Goal: Task Accomplishment & Management: Manage account settings

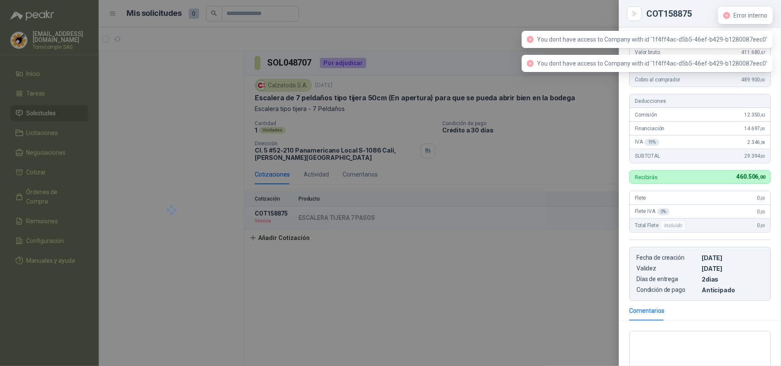
scroll to position [136, 0]
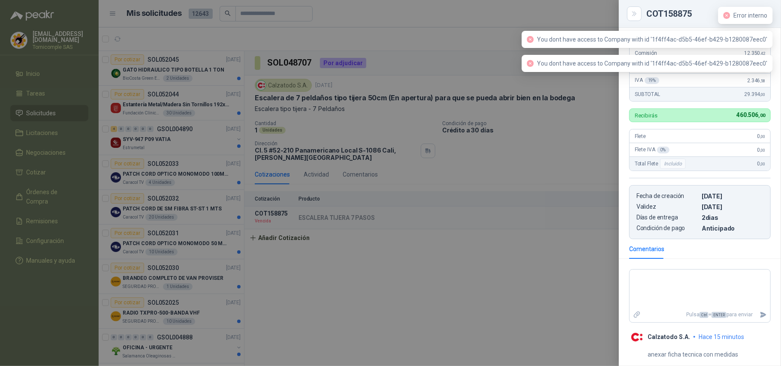
click at [582, 109] on div at bounding box center [390, 183] width 781 height 366
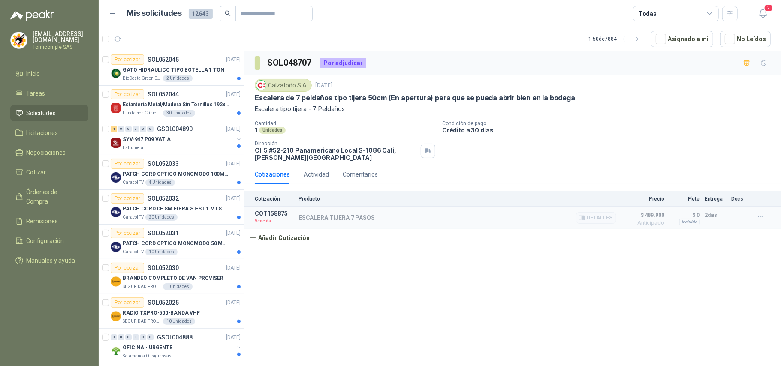
click at [310, 217] on p "ESCALERA TIJERA 7 PASOS" at bounding box center [337, 217] width 76 height 7
click at [598, 218] on button "Detalles" at bounding box center [596, 218] width 40 height 12
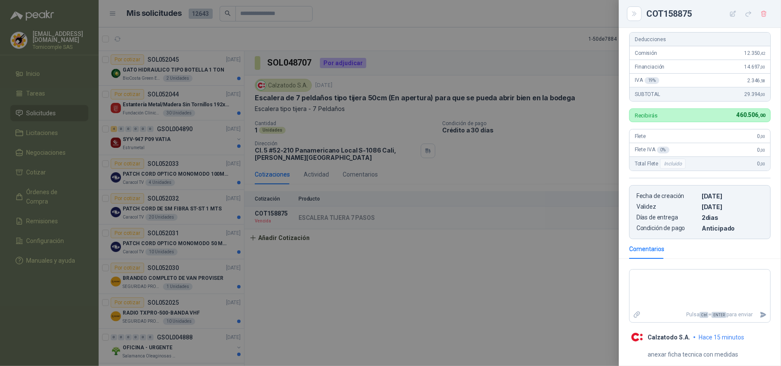
click at [361, 115] on div at bounding box center [390, 183] width 781 height 366
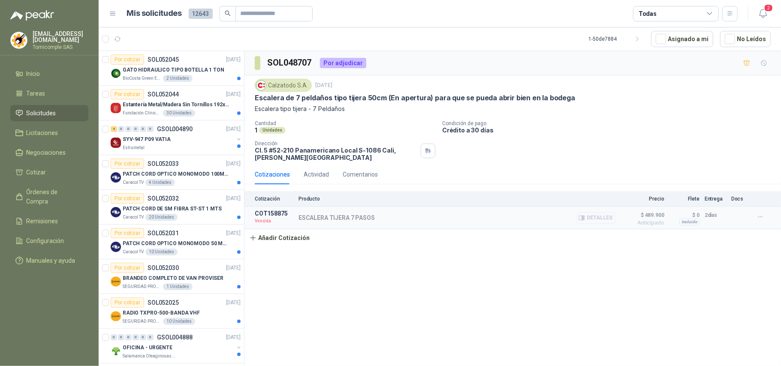
click at [354, 226] on div "ESCALERA TIJERA 7 PASOS Detalles" at bounding box center [458, 217] width 318 height 15
click at [752, 219] on article "COT158875 Vencida ESCALERA TIJERA 7 PASOS Detalles $ 489.900 Anticipado $ 489.9…" at bounding box center [512, 218] width 537 height 23
click at [757, 218] on icon "button" at bounding box center [760, 217] width 7 height 7
drag, startPoint x: 691, startPoint y: 220, endPoint x: 710, endPoint y: 223, distance: 20.1
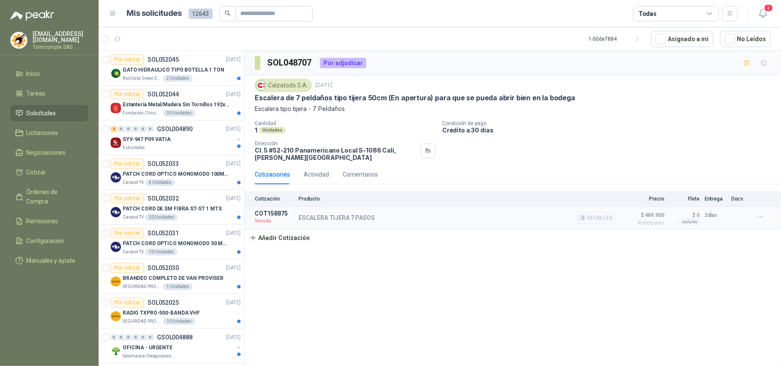
click at [694, 220] on div "Incluido" at bounding box center [689, 222] width 20 height 7
click at [594, 218] on button "Detalles" at bounding box center [596, 218] width 40 height 12
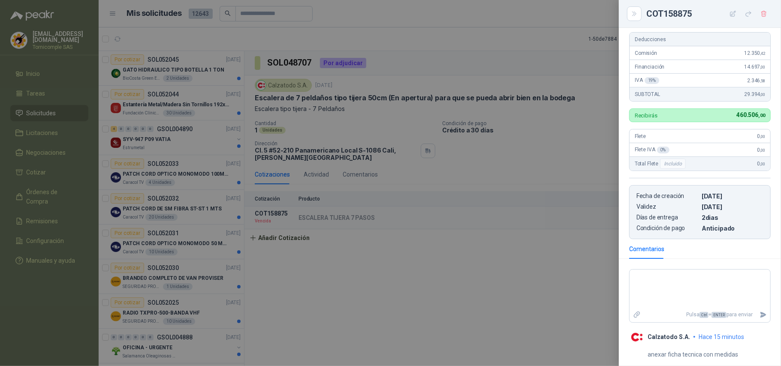
click at [573, 287] on div at bounding box center [390, 183] width 781 height 366
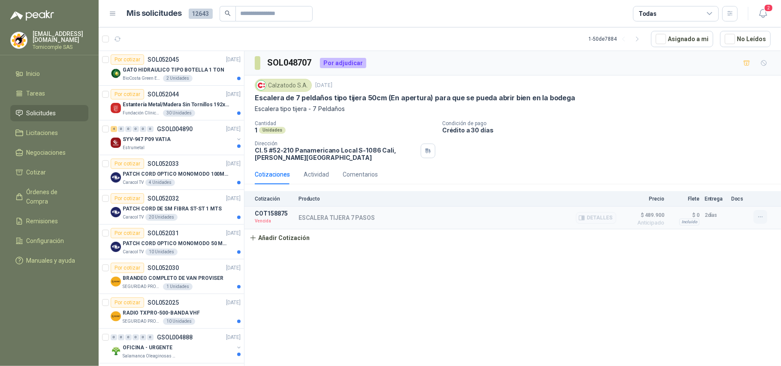
click at [763, 217] on icon "button" at bounding box center [760, 217] width 7 height 7
click at [716, 167] on button "Editar" at bounding box center [743, 169] width 69 height 14
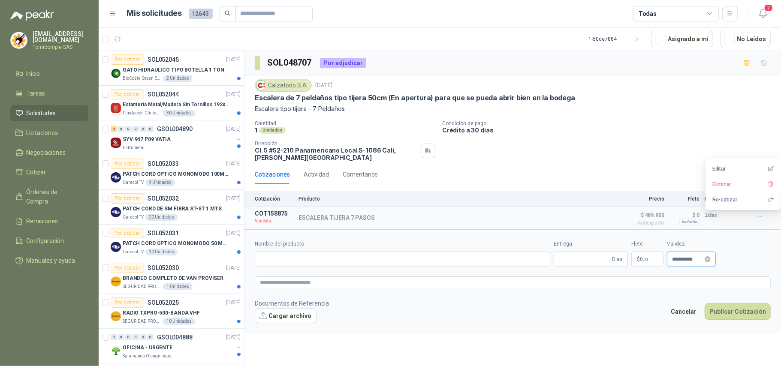
type input "**********"
type input "*"
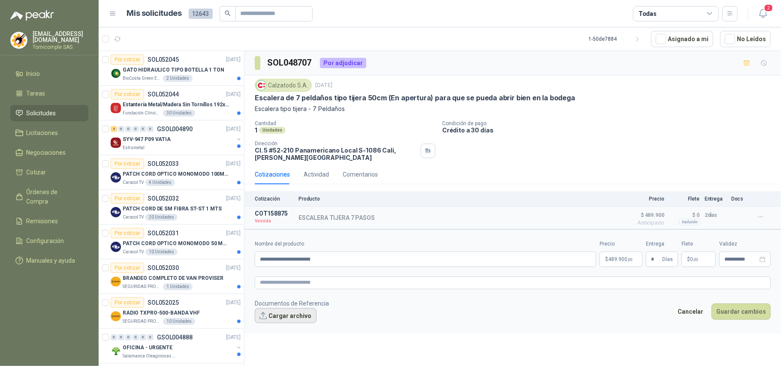
click at [298, 323] on button "Cargar archivo" at bounding box center [286, 315] width 62 height 15
click at [723, 329] on button "Guardar cambios" at bounding box center [741, 323] width 59 height 16
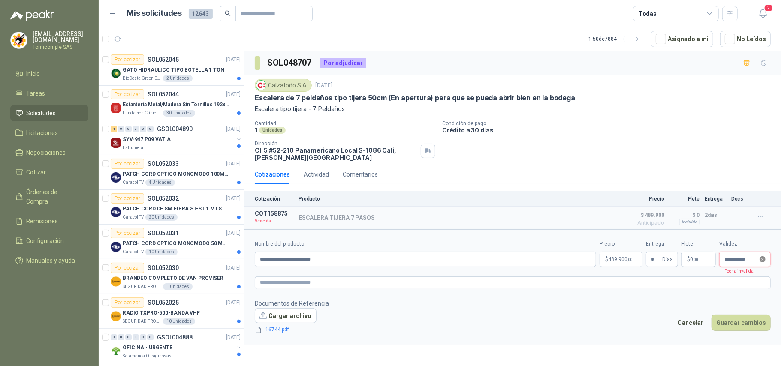
click at [760, 262] on icon "close-circle" at bounding box center [763, 259] width 6 height 6
type input "**********"
click at [760, 261] on icon "close-circle" at bounding box center [763, 259] width 6 height 6
click at [739, 261] on input at bounding box center [740, 260] width 33 height 6
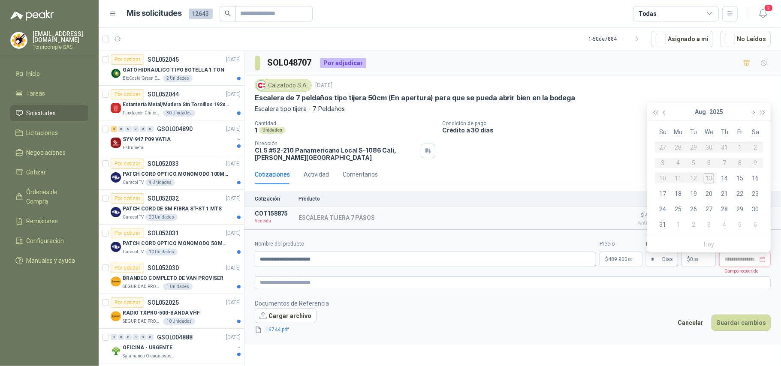
click at [755, 262] on input at bounding box center [740, 260] width 33 height 6
type input "**********"
click at [753, 179] on div "16" at bounding box center [755, 178] width 10 height 10
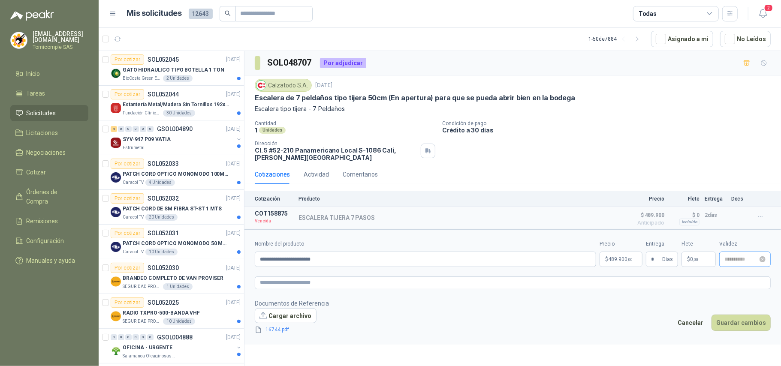
type input "**********"
click at [748, 324] on button "Guardar cambios" at bounding box center [741, 323] width 59 height 16
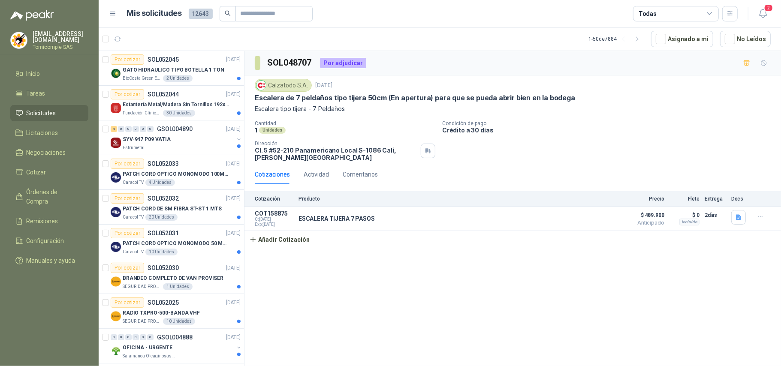
click at [476, 328] on div "SOL048707 Por adjudicar Calzatodo [DATE] Escalera de 7 peldaños tipo tijera 50c…" at bounding box center [512, 210] width 537 height 318
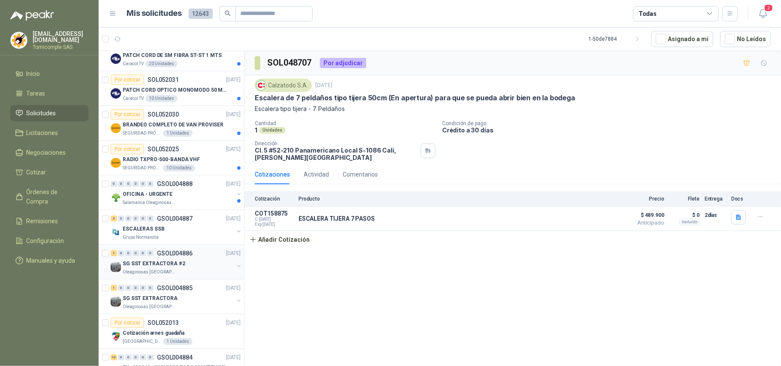
scroll to position [172, 0]
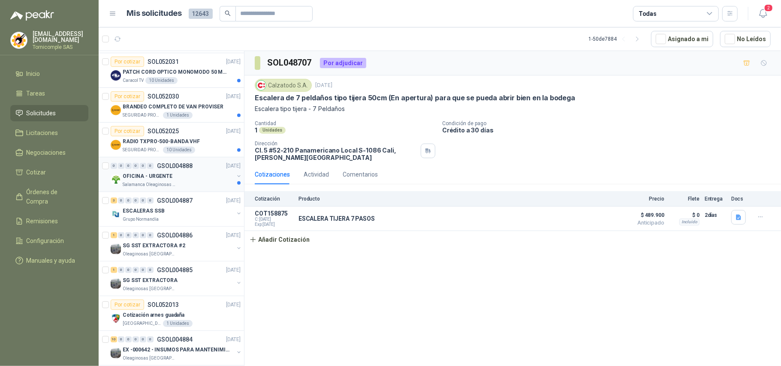
click at [206, 175] on div "OFICINA - URGENTE" at bounding box center [178, 176] width 111 height 10
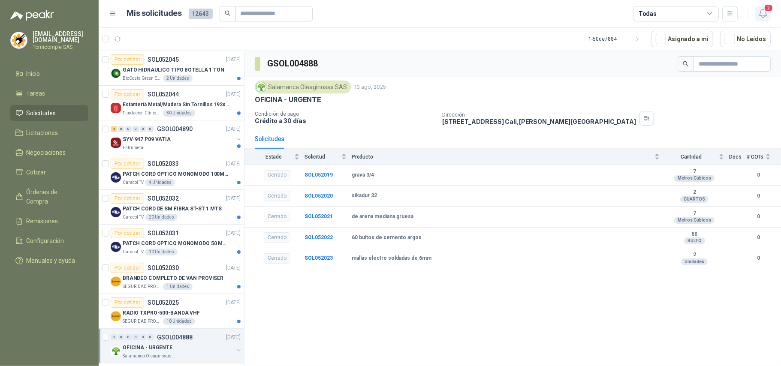
click at [768, 16] on icon "button" at bounding box center [763, 13] width 11 height 11
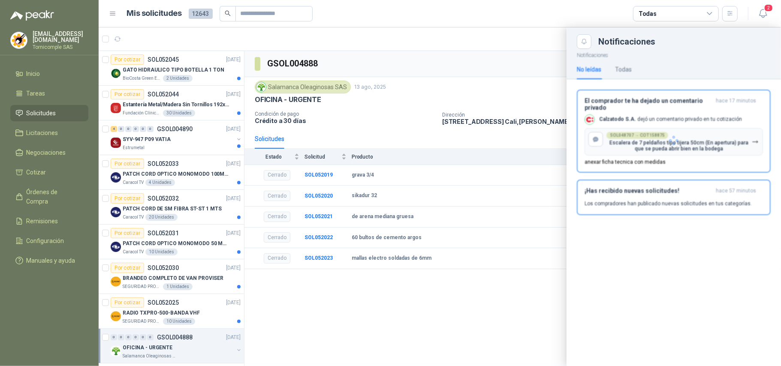
click at [710, 126] on div at bounding box center [674, 141] width 214 height 184
click at [709, 152] on p "Escalera de 7 peldaños tipo tijera 50cm (En apertura) para que se pueda abrir b…" at bounding box center [678, 146] width 145 height 12
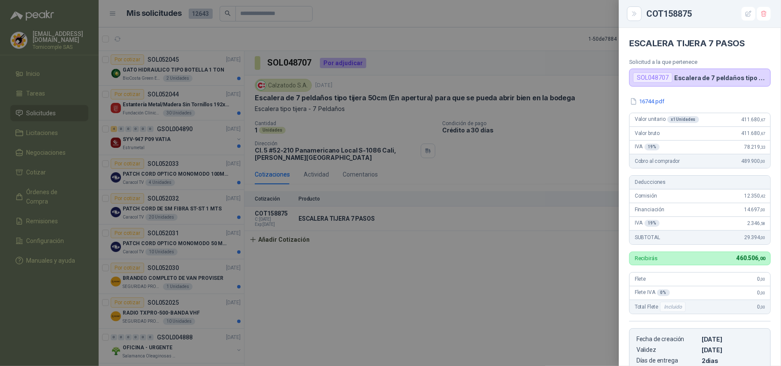
click at [504, 269] on div at bounding box center [390, 183] width 781 height 366
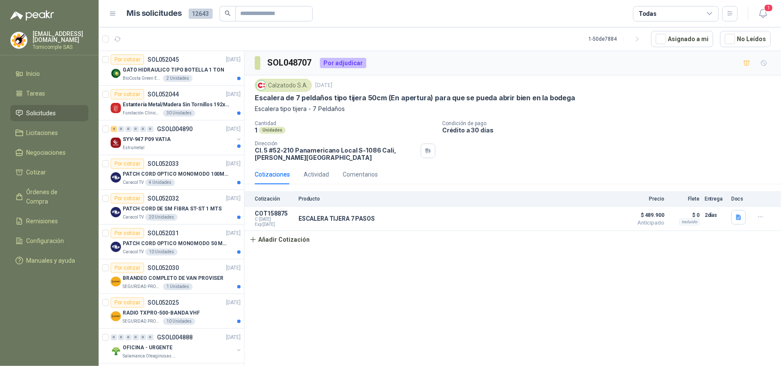
drag, startPoint x: 353, startPoint y: 335, endPoint x: 355, endPoint y: 324, distance: 10.4
click at [353, 332] on div "SOL048707 Por adjudicar Calzatodo [DATE] Escalera de 7 peldaños tipo tijera 50c…" at bounding box center [512, 210] width 537 height 318
click at [184, 102] on p "Estantería Metal/Madera Sin Tornillos 192x100x50 cm 5 Niveles Gris" at bounding box center [176, 105] width 107 height 8
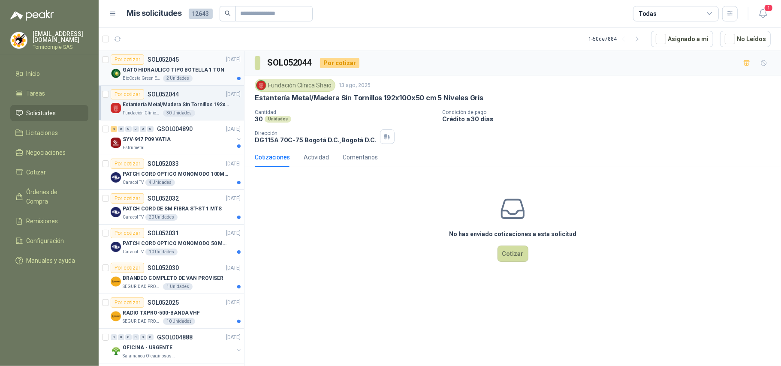
click at [184, 80] on div "2 Unidades" at bounding box center [178, 78] width 30 height 7
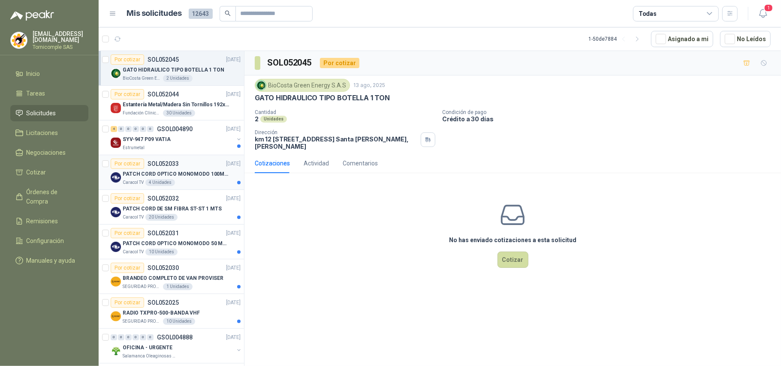
click at [178, 158] on article "Por cotizar SOL052033 [DATE] PATCH CORD OPTICO MONOMODO 100MTS Caracol TV 4 Uni…" at bounding box center [171, 172] width 145 height 35
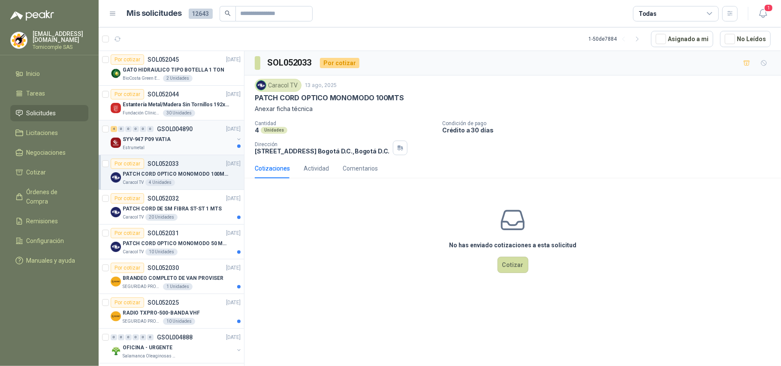
click at [178, 142] on div "SYV-947 P09 VATIA" at bounding box center [178, 139] width 111 height 10
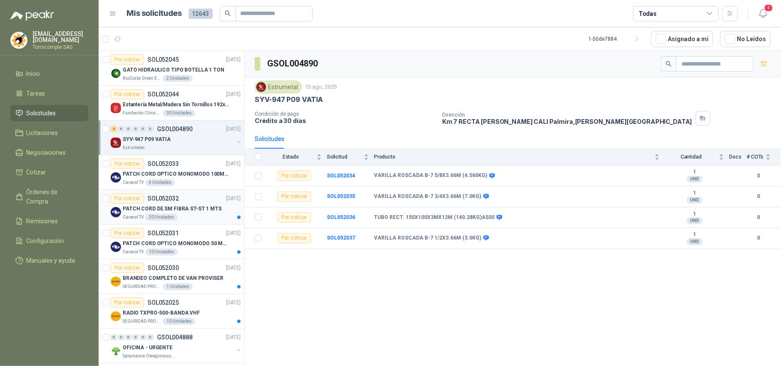
click at [179, 196] on div "Por cotizar SOL052032 [DATE]" at bounding box center [176, 198] width 130 height 10
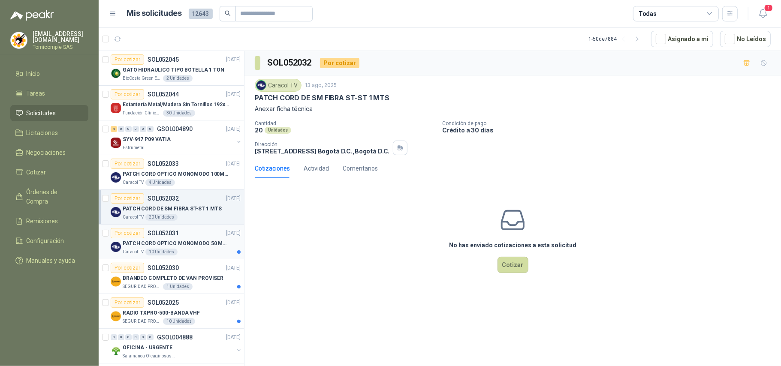
click at [175, 242] on p "PATCH CORD OPTICO MONOMODO 50 MTS" at bounding box center [176, 244] width 107 height 8
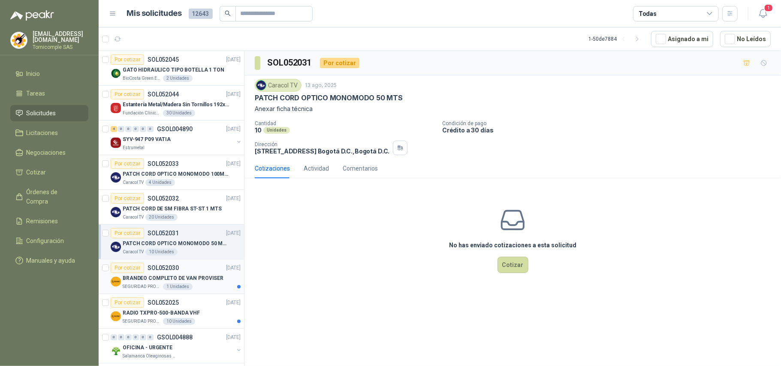
click at [173, 269] on p "SOL052030" at bounding box center [163, 268] width 31 height 6
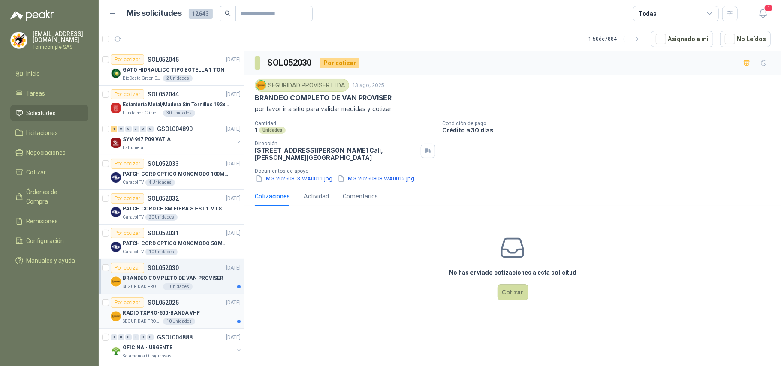
click at [183, 306] on div "Por cotizar SOL052025 [DATE]" at bounding box center [176, 303] width 130 height 10
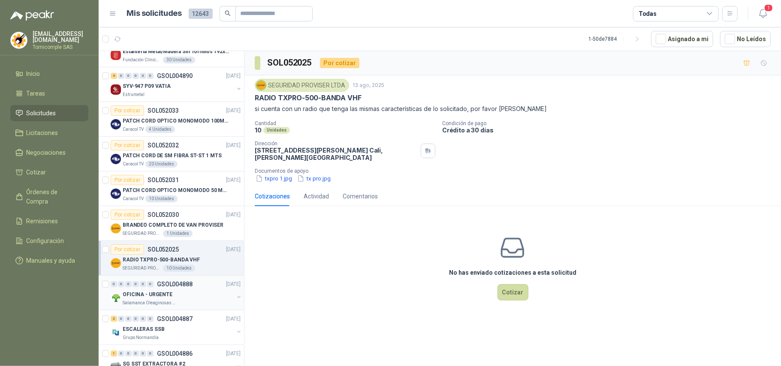
scroll to position [57, 0]
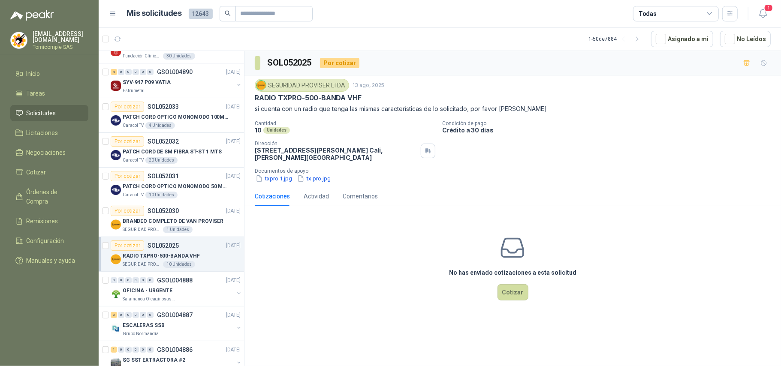
click at [759, 21] on header "Mis solicitudes 12643 Todas 1" at bounding box center [440, 13] width 682 height 27
click at [765, 11] on icon "button" at bounding box center [763, 13] width 11 height 11
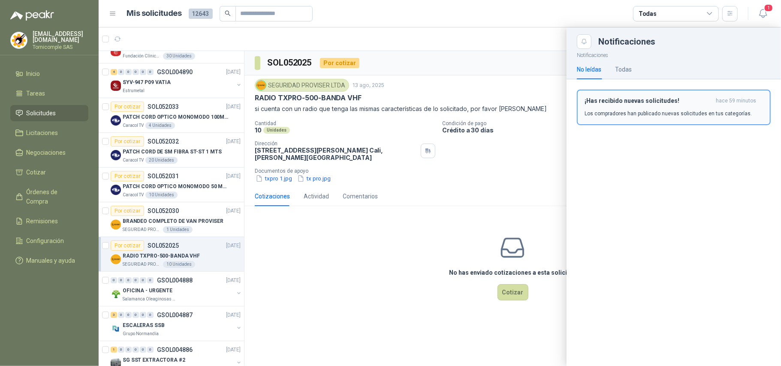
click at [662, 118] on button "¡Has recibido nuevas solicitudes! hace 59 minutos Los compradores han publicado…" at bounding box center [674, 108] width 194 height 36
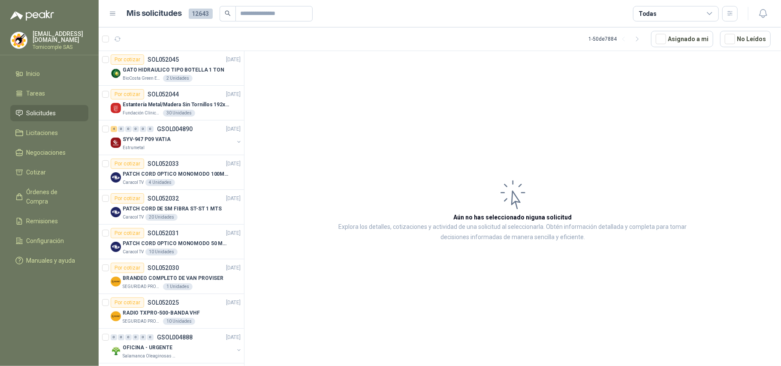
click at [48, 117] on link "Solicitudes" at bounding box center [49, 113] width 78 height 16
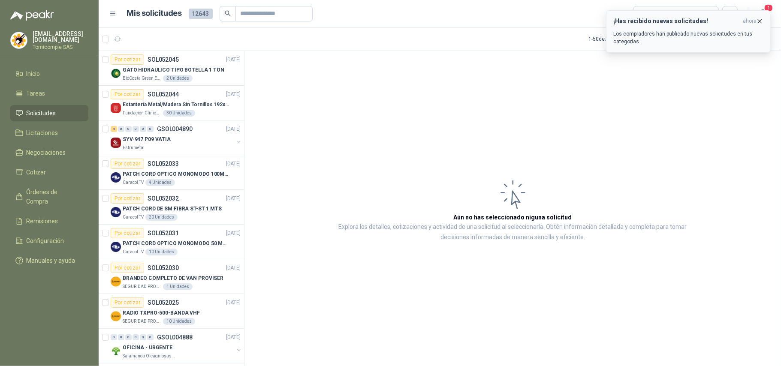
click at [746, 20] on span "ahora" at bounding box center [750, 21] width 14 height 7
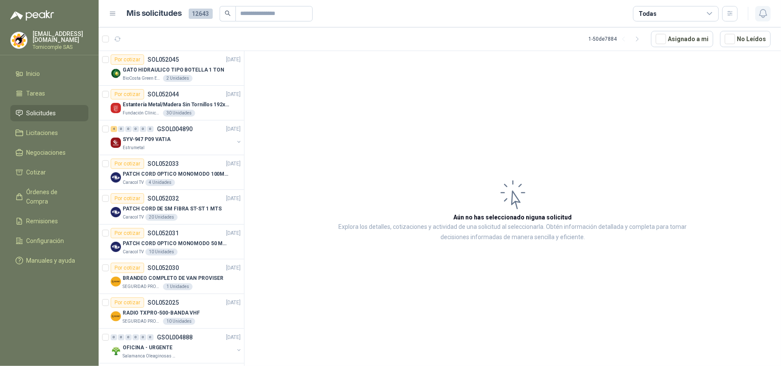
click at [759, 19] on button "button" at bounding box center [762, 13] width 15 height 15
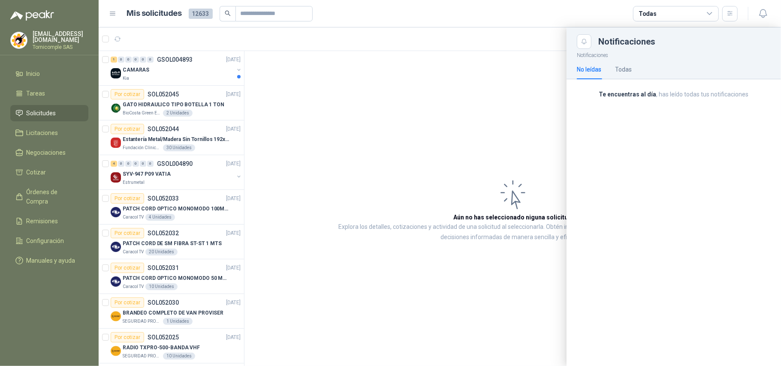
click at [185, 77] on div at bounding box center [440, 196] width 682 height 339
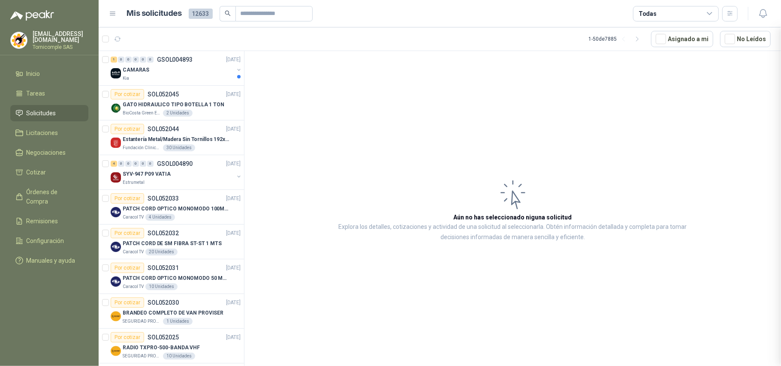
click at [185, 77] on div at bounding box center [440, 196] width 682 height 339
click at [185, 77] on div "Kia" at bounding box center [178, 78] width 111 height 7
click at [186, 77] on div "Kia" at bounding box center [178, 78] width 111 height 7
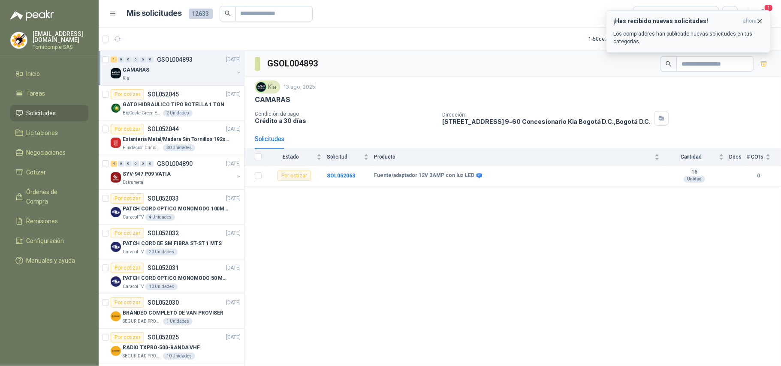
click at [757, 16] on button "¡Has recibido nuevas solicitudes! ahora Los compradores han publicado nuevas so…" at bounding box center [688, 31] width 165 height 42
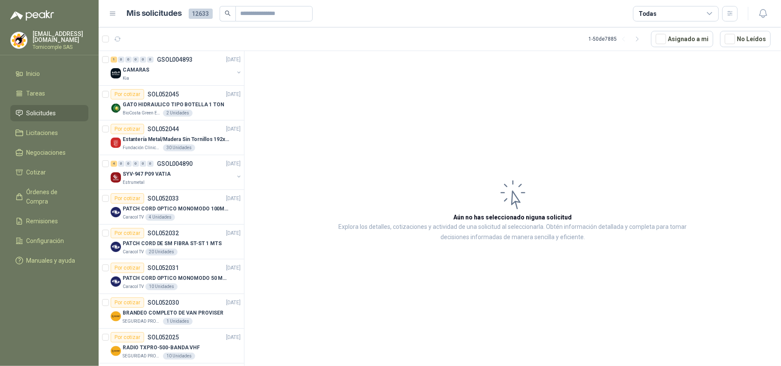
click at [42, 109] on span "Solicitudes" at bounding box center [42, 113] width 30 height 9
click at [42, 63] on menu "[EMAIL_ADDRESS][DOMAIN_NAME] Tornicomple SAS Inicio Tareas Solicitudes Licitaci…" at bounding box center [49, 183] width 99 height 366
click at [59, 69] on li "Inicio" at bounding box center [49, 73] width 68 height 9
